Goal: Task Accomplishment & Management: Manage account settings

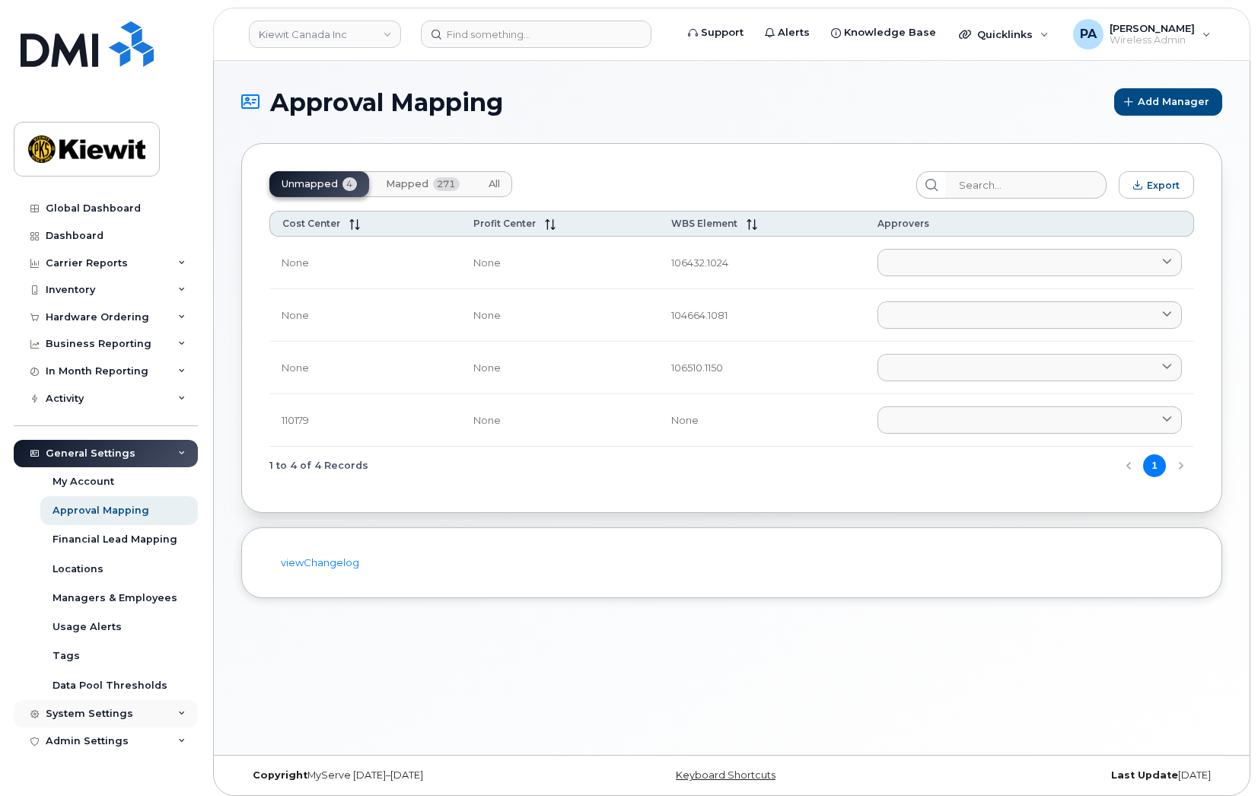
click at [94, 706] on div "System Settings" at bounding box center [106, 713] width 184 height 27
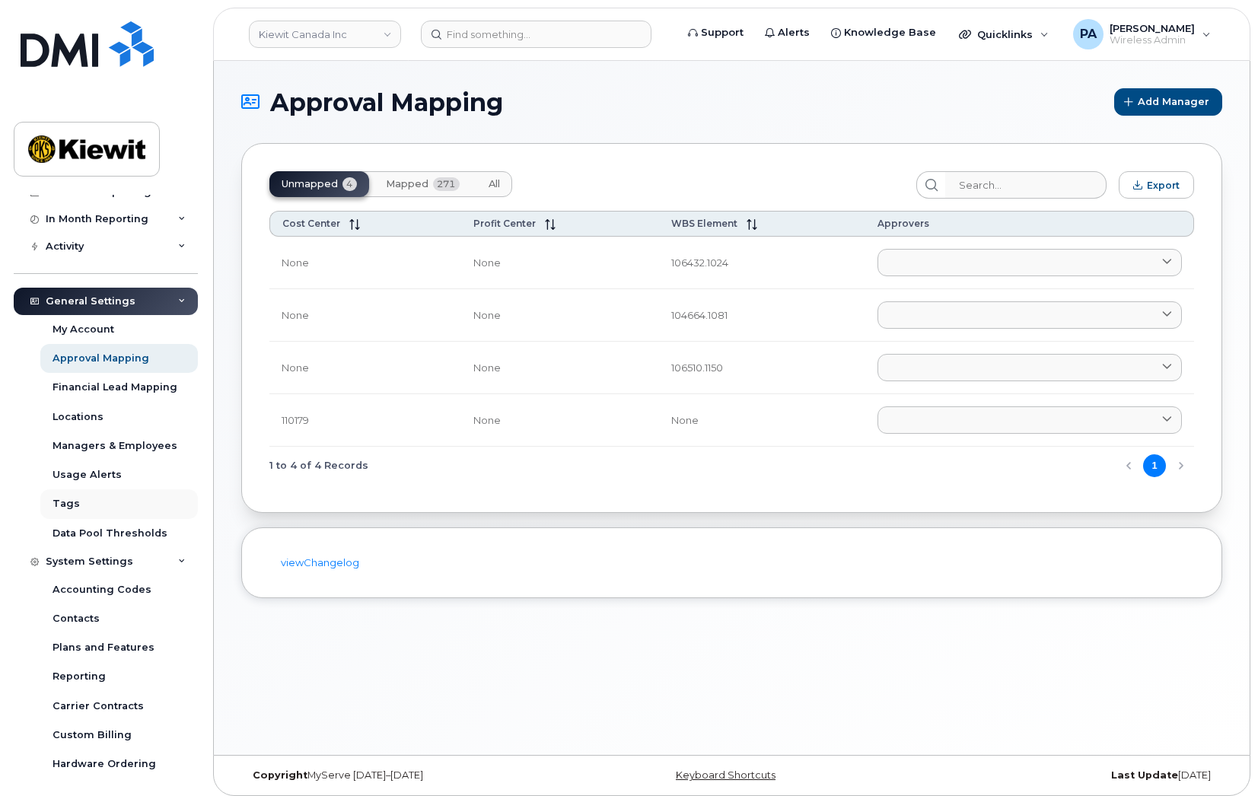
scroll to position [243, 0]
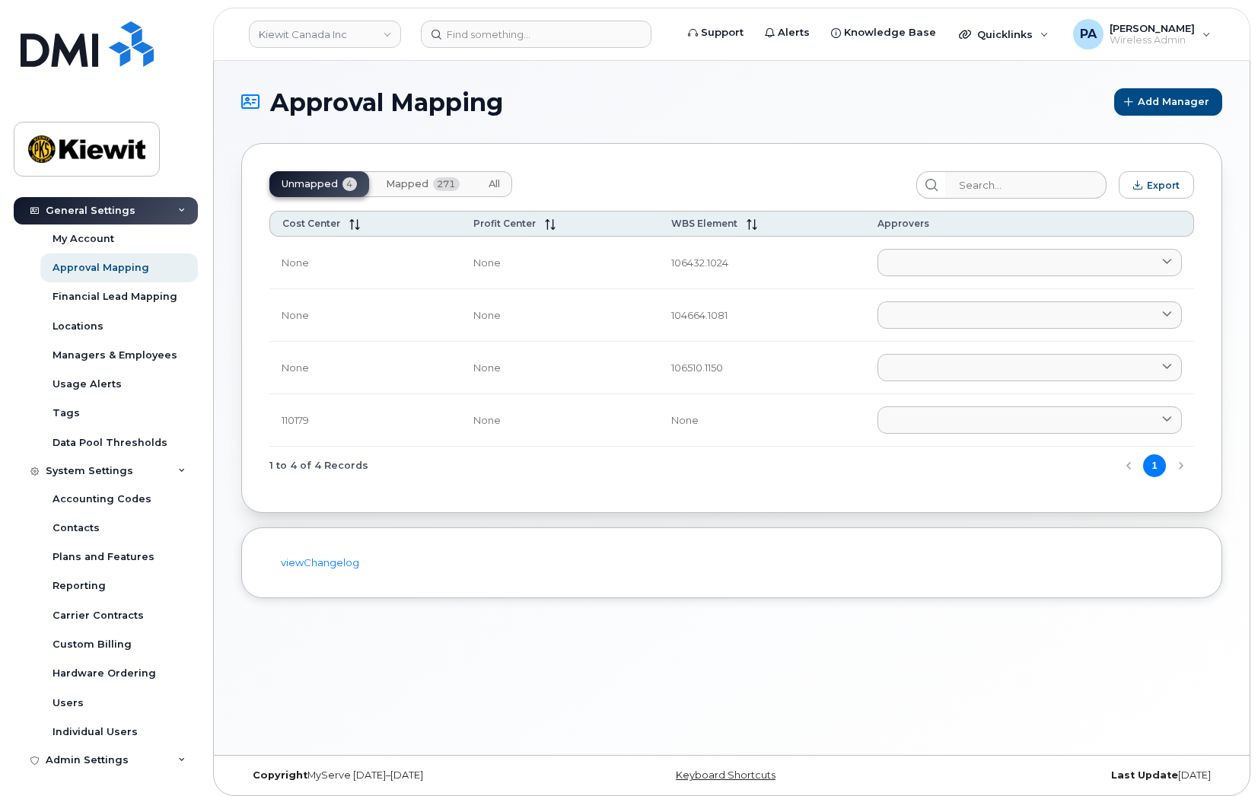
click at [780, 499] on div "Unmapped 4 Mapped 271 All Export Cost Center Profit Center WBS Element Approver…" at bounding box center [731, 328] width 981 height 370
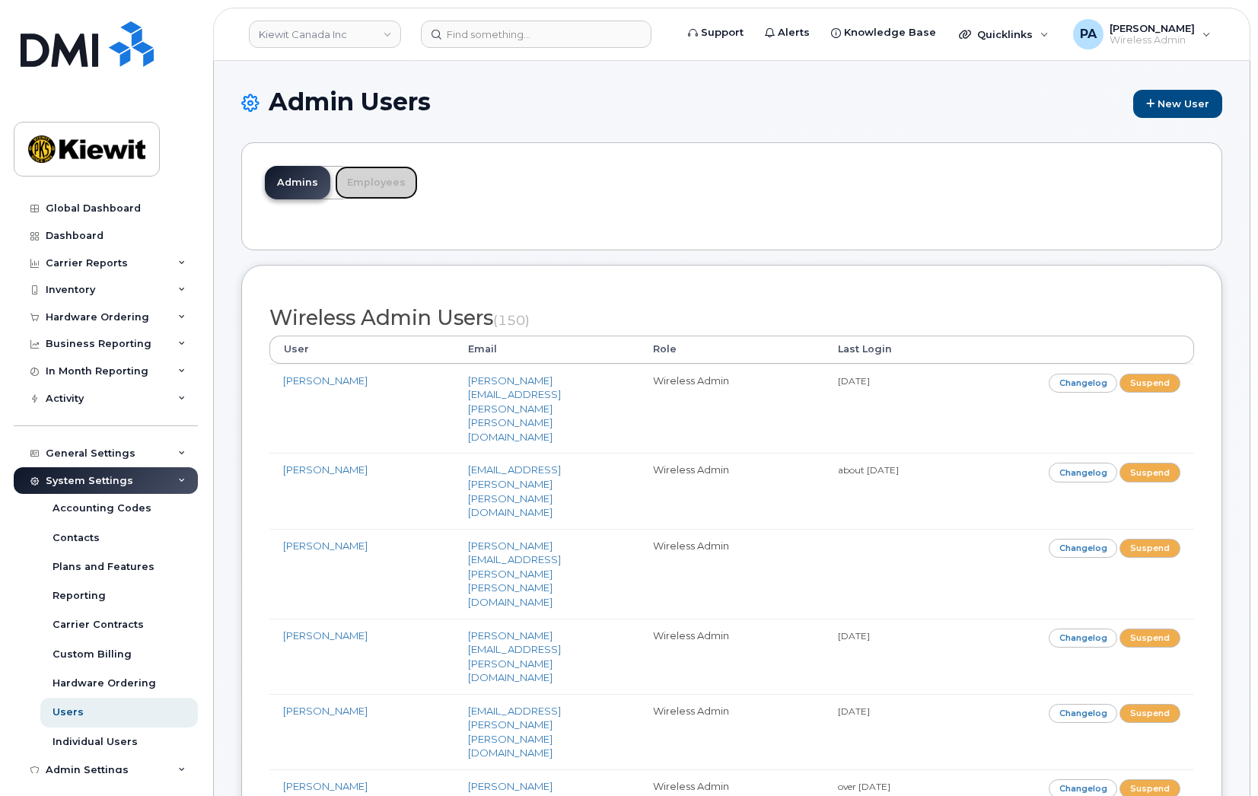
drag, startPoint x: 379, startPoint y: 174, endPoint x: 425, endPoint y: 196, distance: 50.7
click at [379, 174] on link "Employees" at bounding box center [376, 182] width 83 height 33
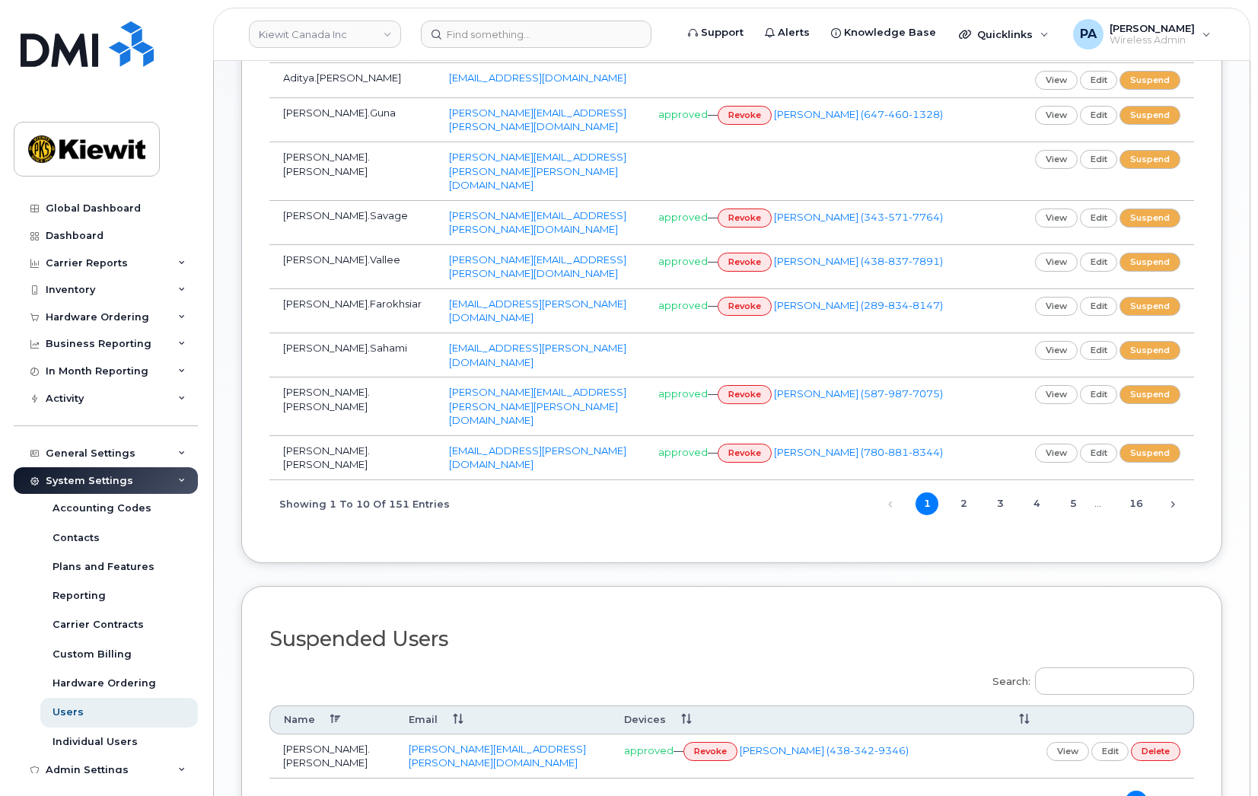
scroll to position [76, 0]
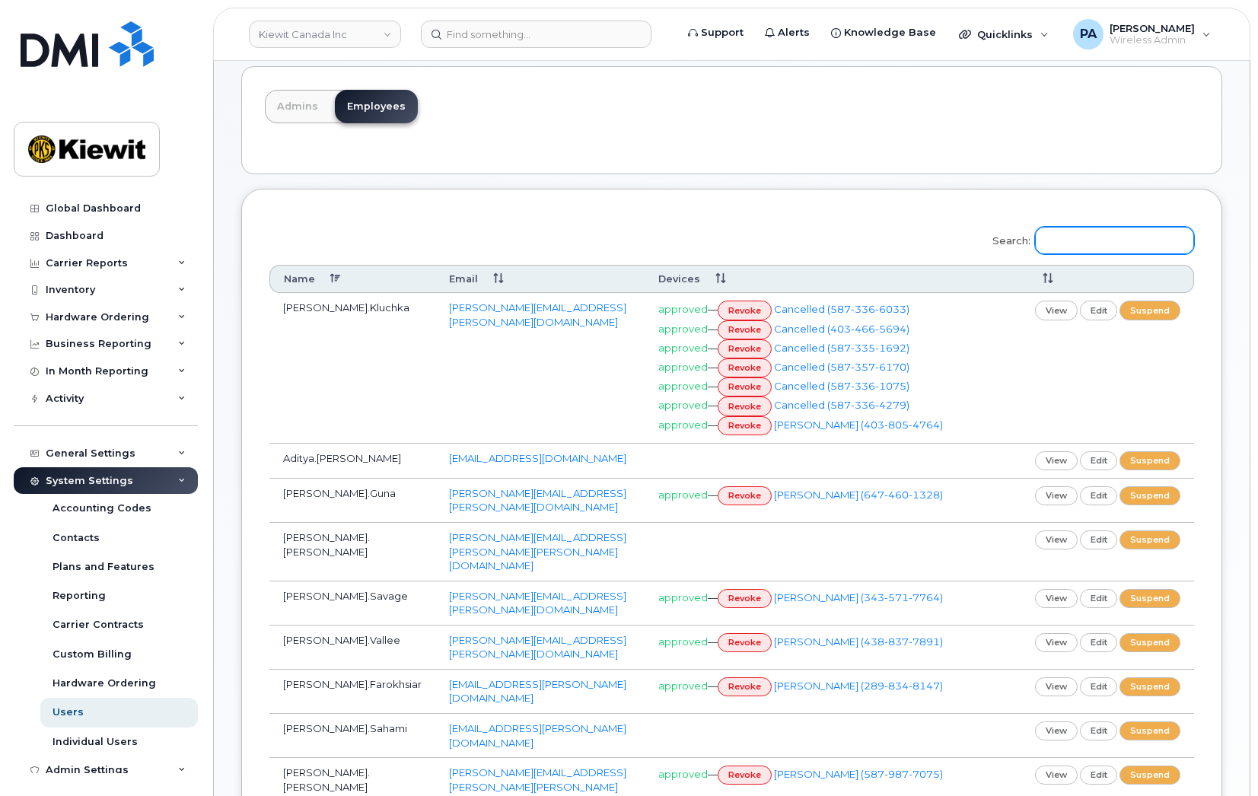
click at [1136, 244] on input "Search:" at bounding box center [1114, 240] width 159 height 27
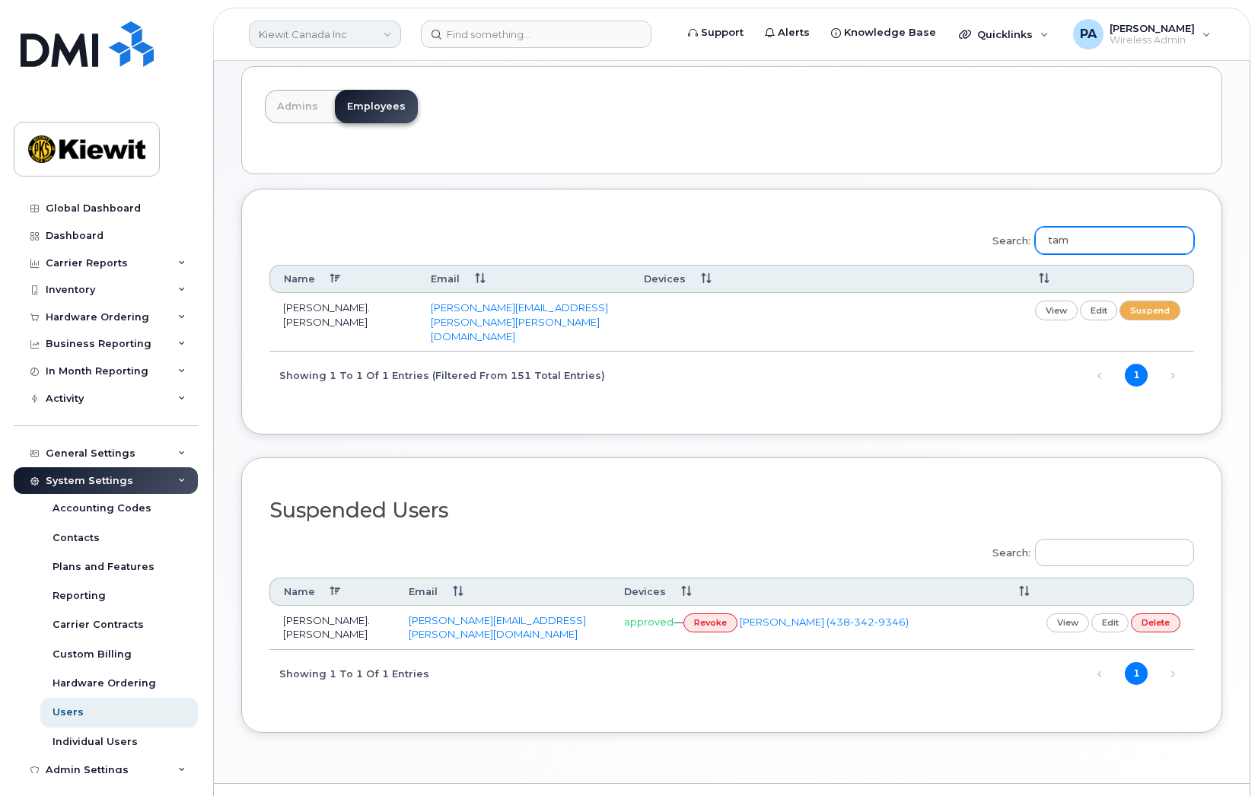
type input "tam"
click at [371, 32] on link "Kiewit Canada Inc" at bounding box center [325, 34] width 152 height 27
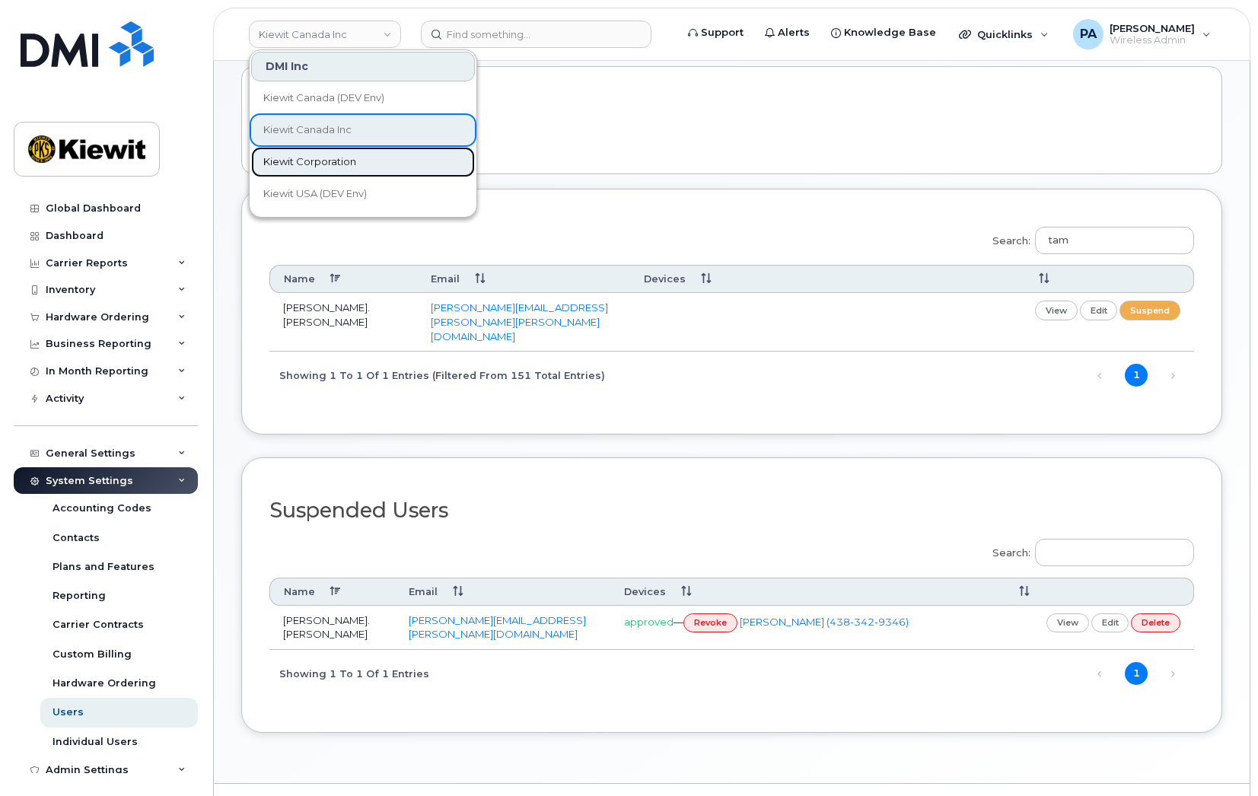
click at [328, 160] on span "Kiewit Corporation" at bounding box center [309, 162] width 93 height 15
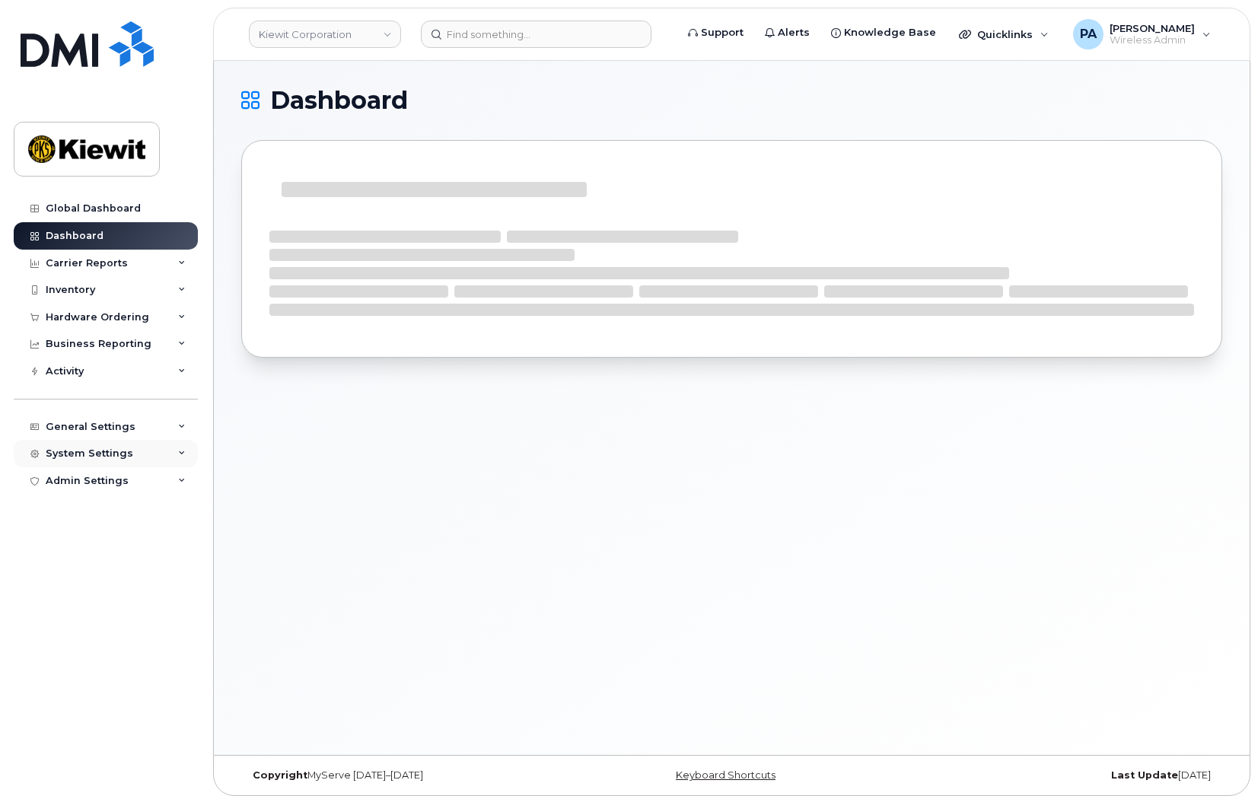
click at [123, 455] on div "System Settings" at bounding box center [90, 454] width 88 height 12
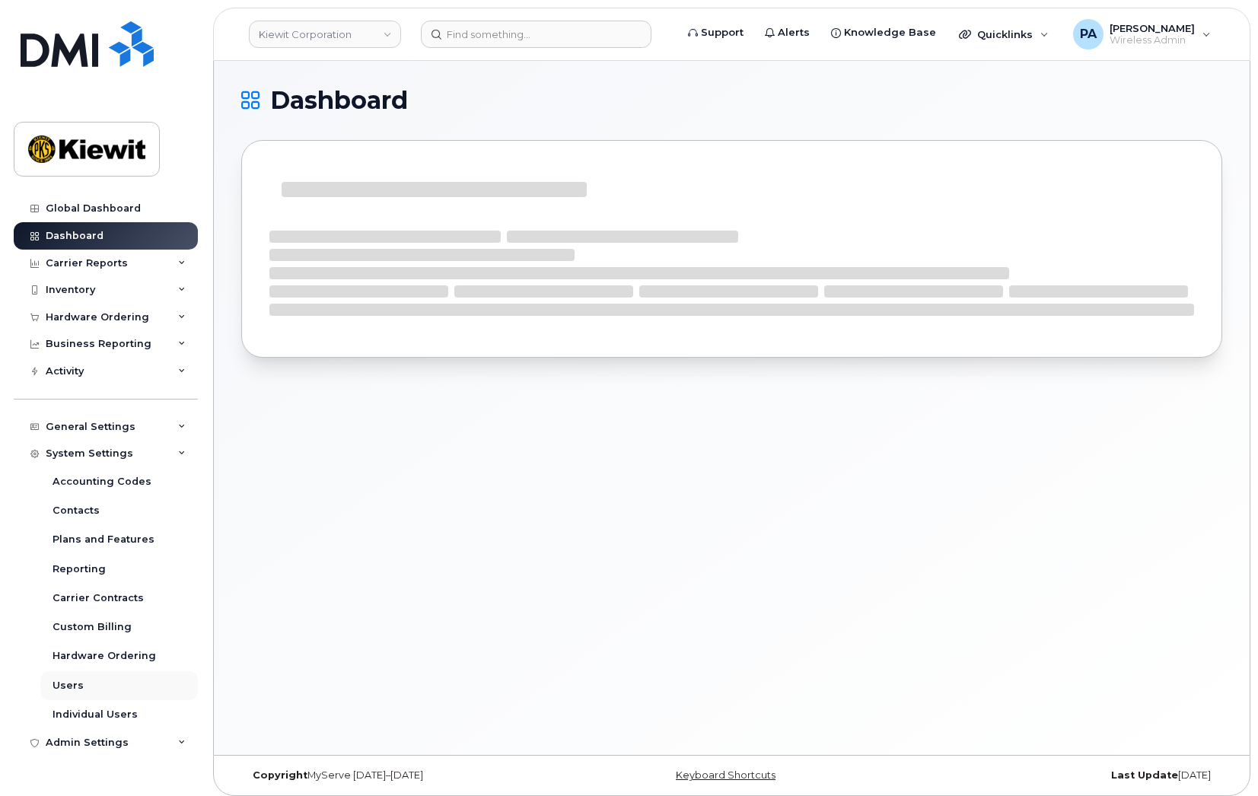
scroll to position [8, 0]
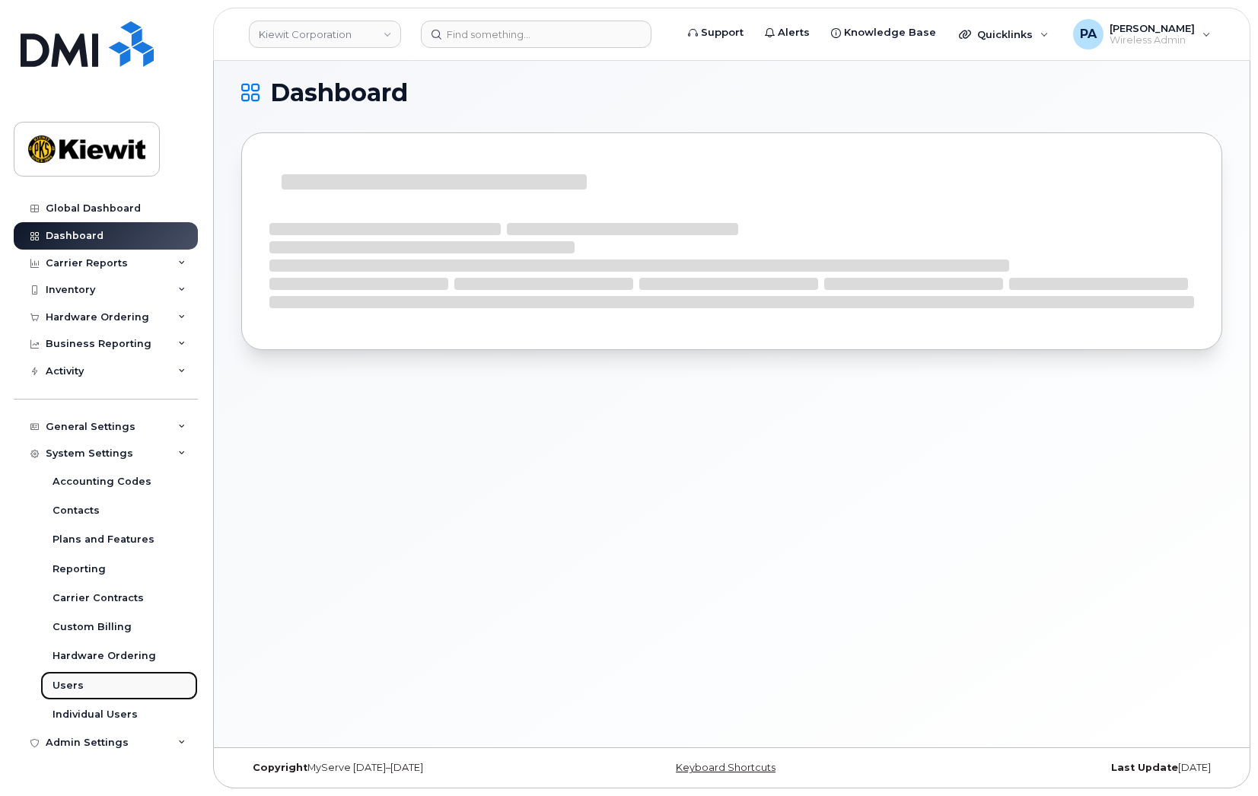
click at [78, 684] on div "Users" at bounding box center [68, 686] width 31 height 14
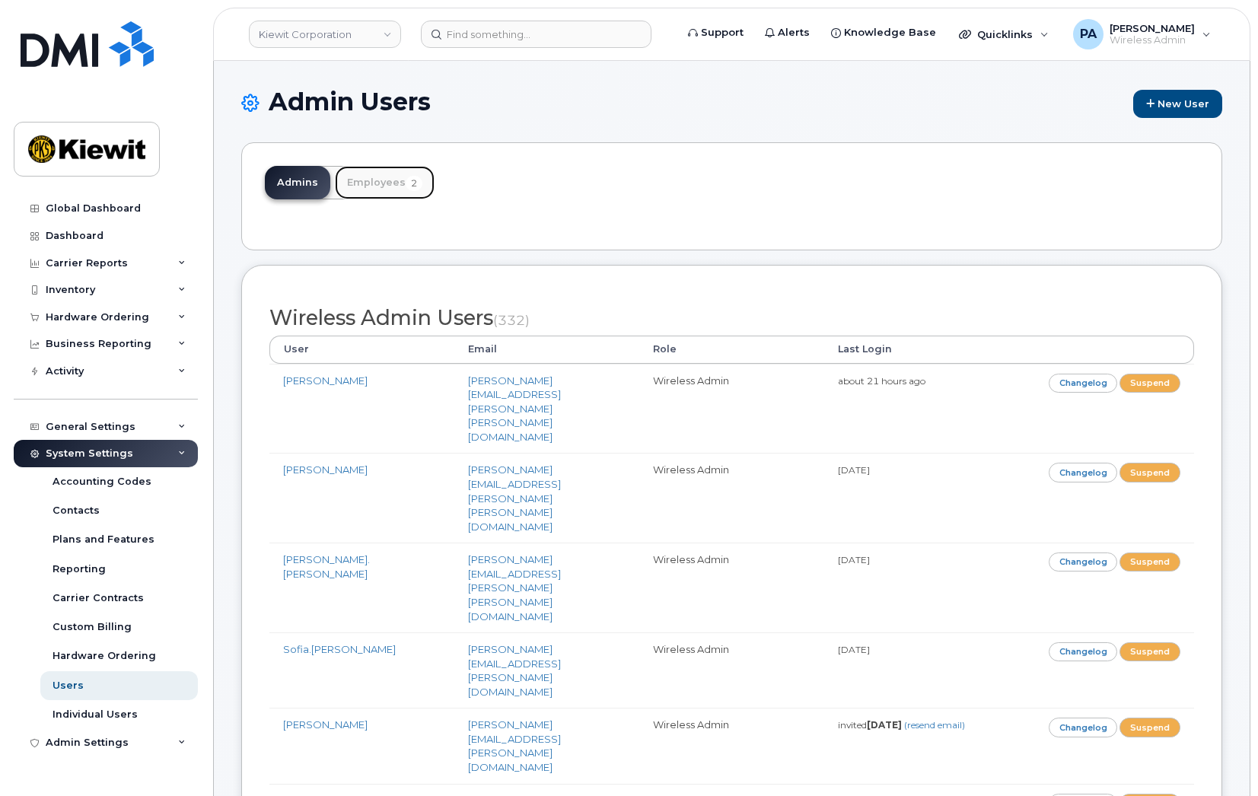
click at [383, 181] on link "Employees 2" at bounding box center [385, 182] width 100 height 33
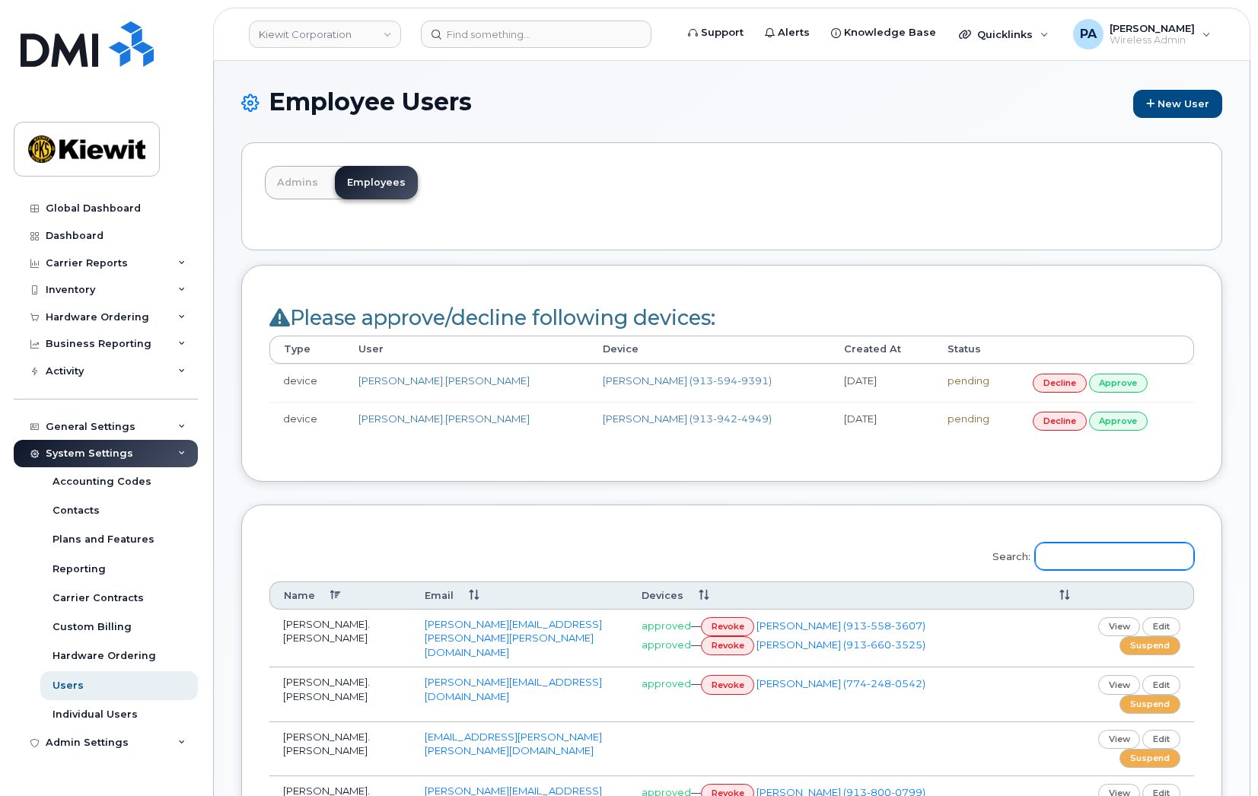
click at [1076, 549] on input "Search:" at bounding box center [1114, 556] width 159 height 27
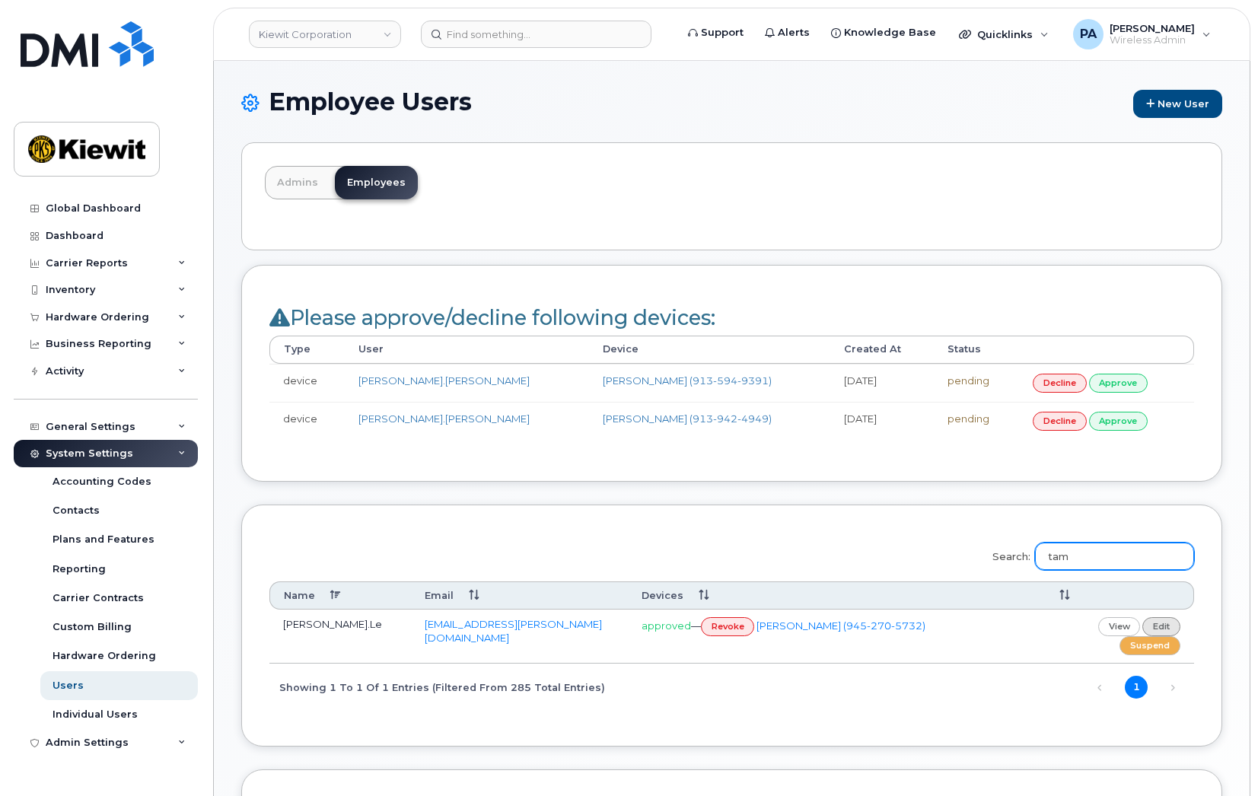
type input "tam"
click at [1174, 622] on link "edit" at bounding box center [1162, 626] width 38 height 19
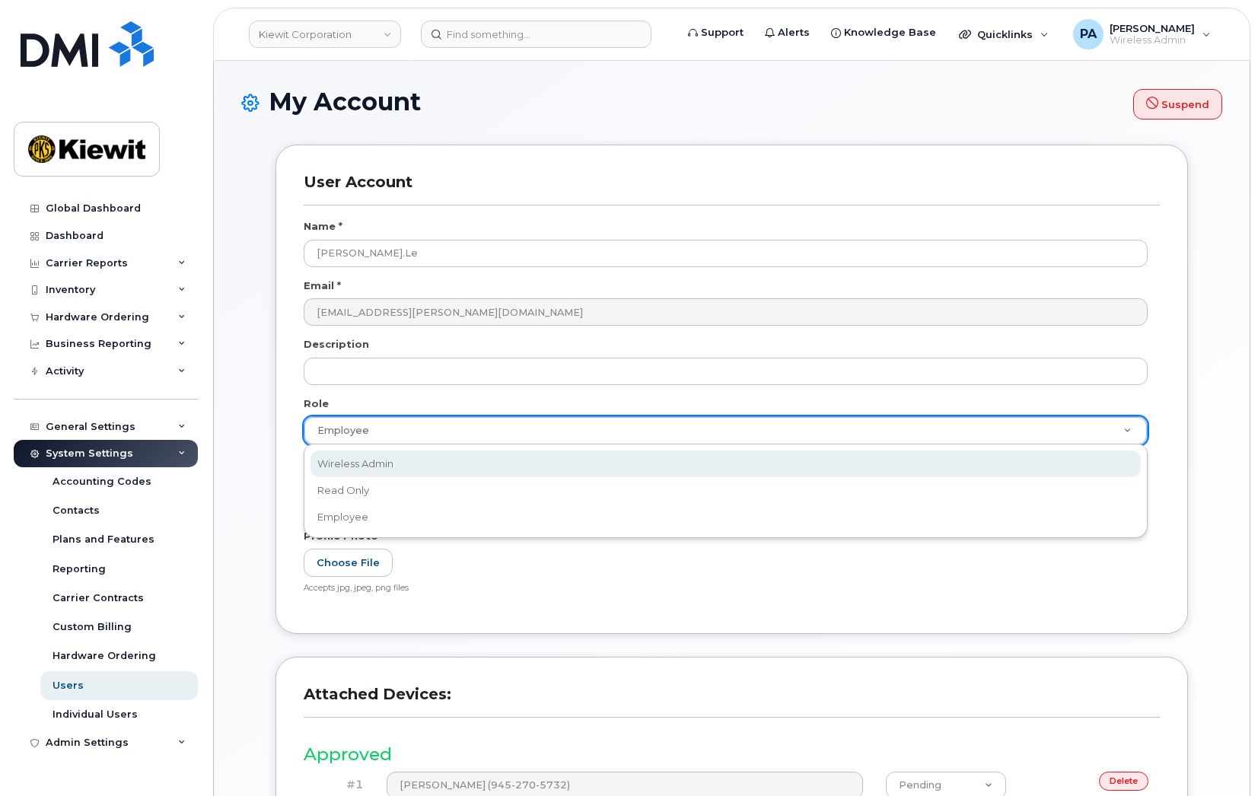
select select "wireless_admin"
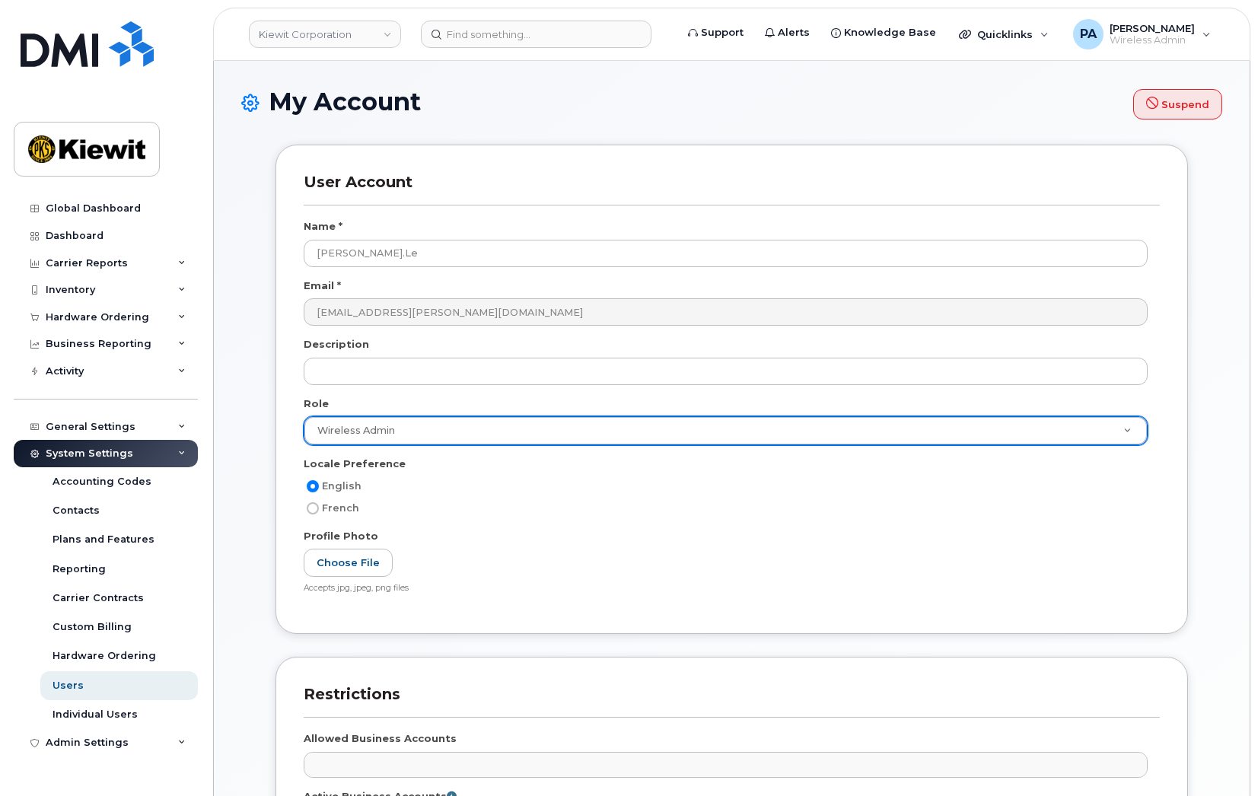
scroll to position [305, 0]
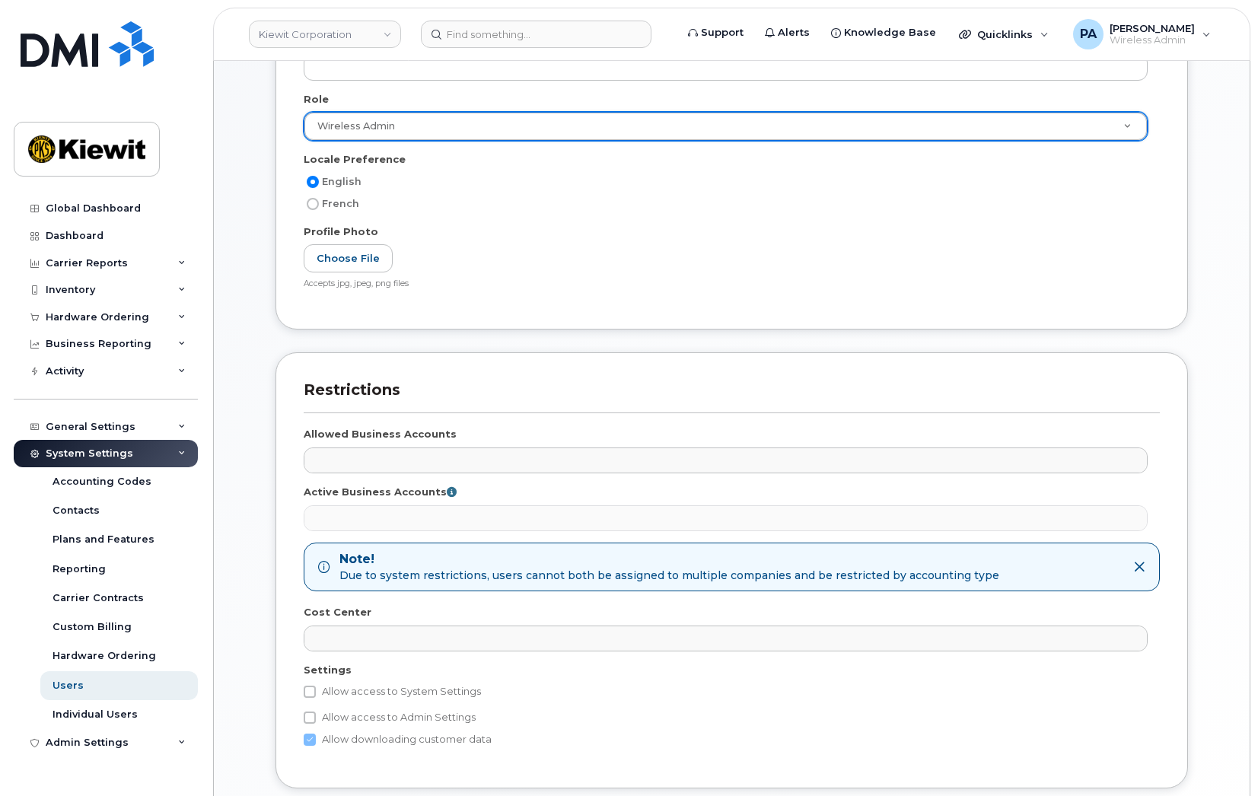
click at [387, 689] on label "Allow access to System Settings" at bounding box center [392, 692] width 177 height 18
click at [316, 689] on input "Allow access to System Settings" at bounding box center [310, 692] width 12 height 12
checkbox input "true"
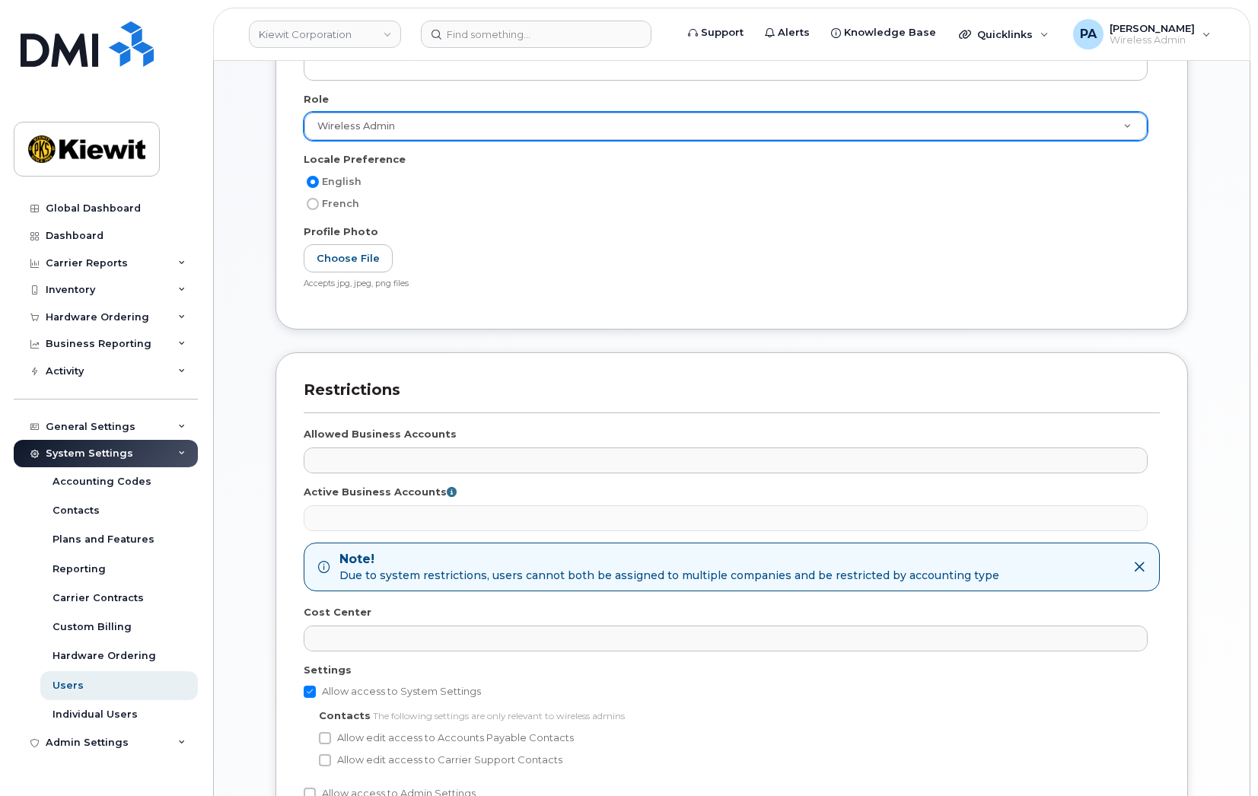
scroll to position [501, 0]
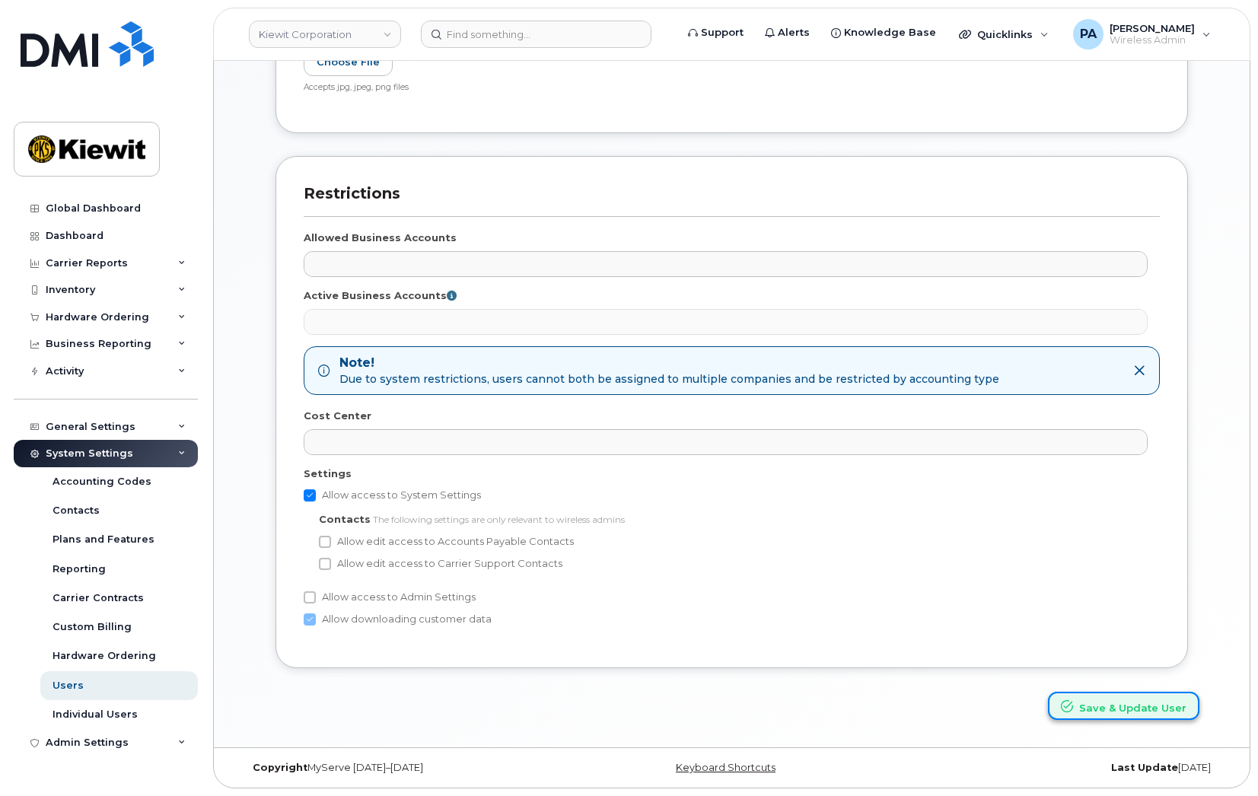
click at [1135, 703] on button "Save & Update User" at bounding box center [1123, 706] width 151 height 28
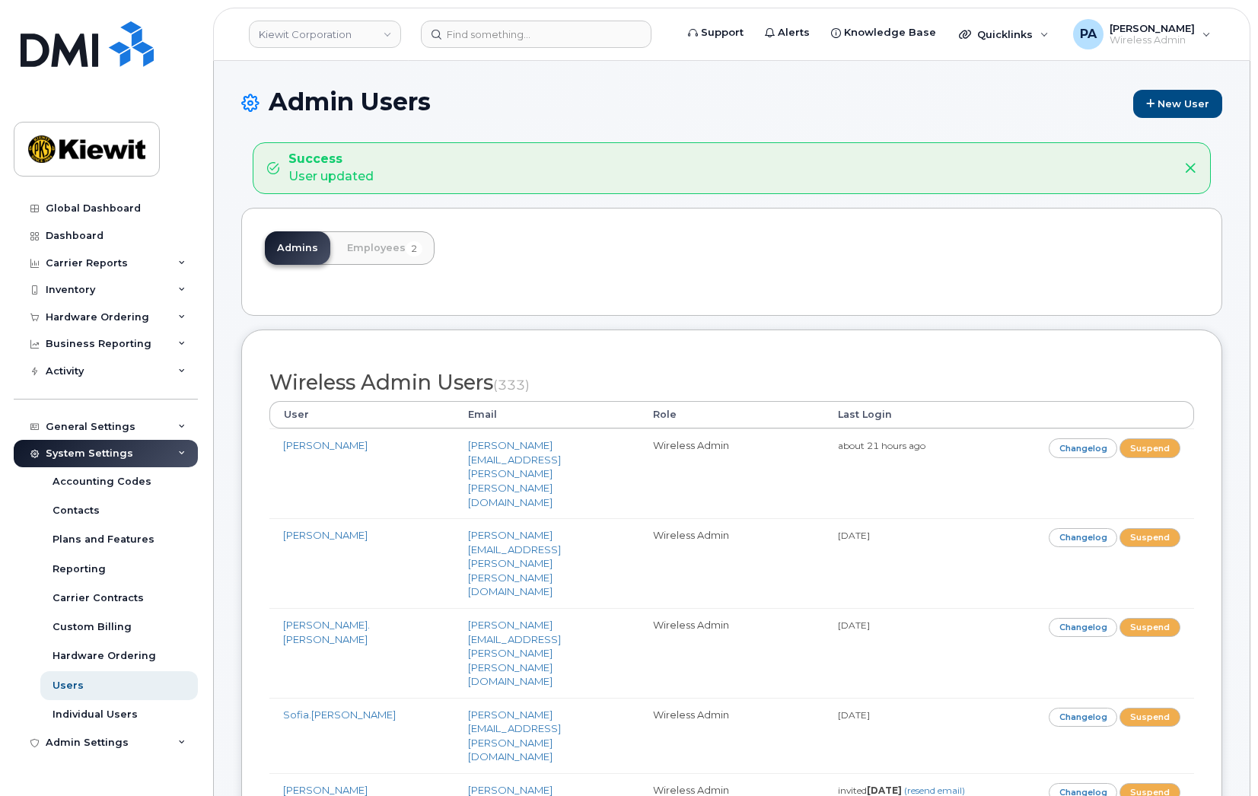
click at [445, 104] on h1 "Admin Users New User" at bounding box center [731, 103] width 981 height 30
